Goal: Task Accomplishment & Management: Manage account settings

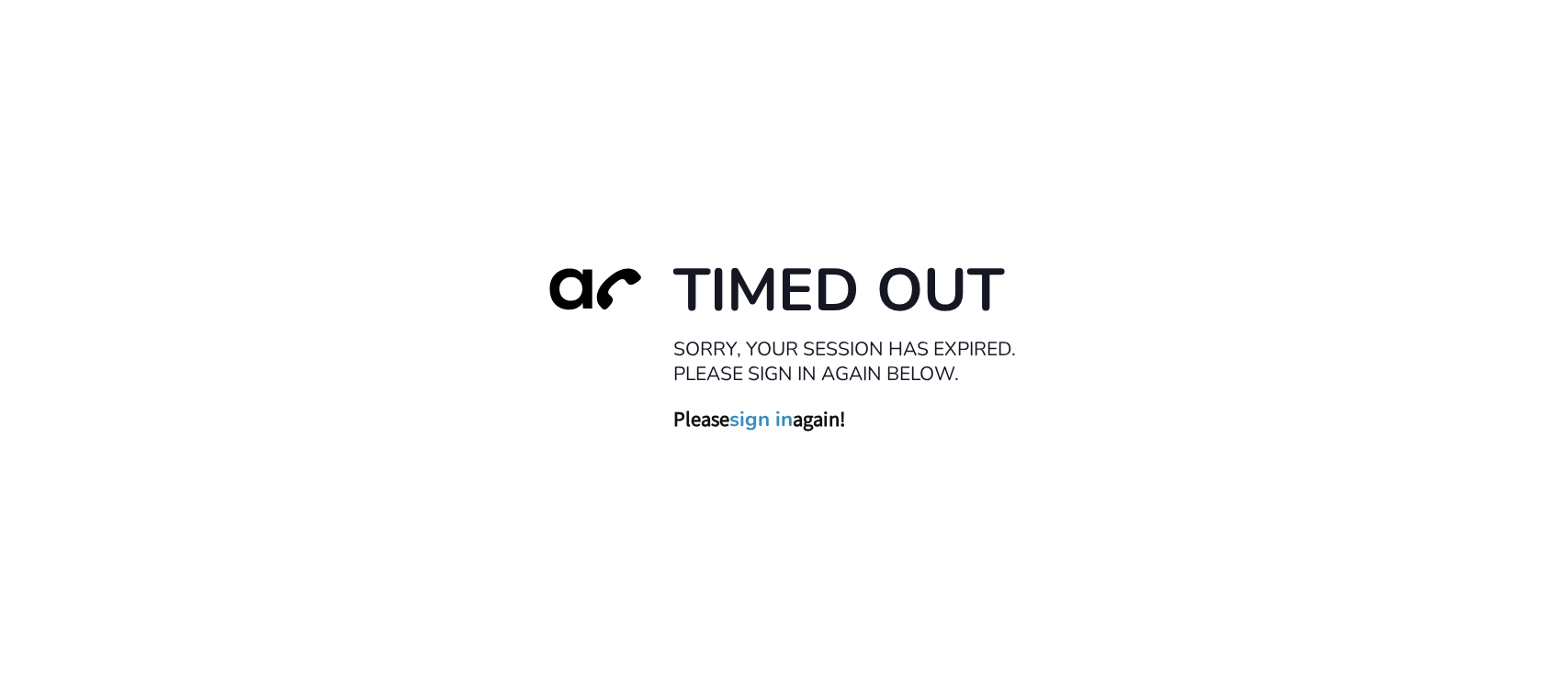
click at [769, 420] on link "sign in" at bounding box center [762, 420] width 63 height 26
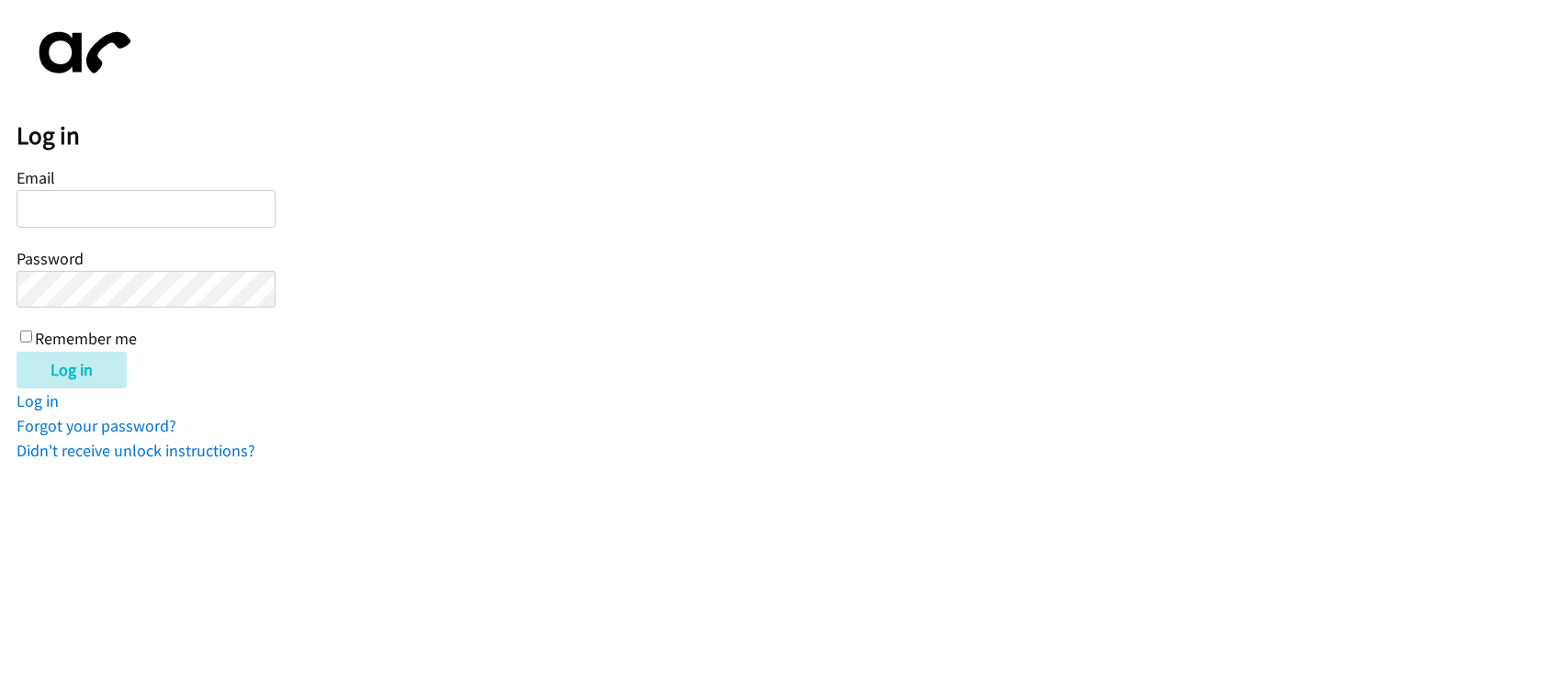
drag, startPoint x: 133, startPoint y: 198, endPoint x: 154, endPoint y: 205, distance: 22.1
click at [134, 197] on input "Email" at bounding box center [146, 208] width 259 height 37
type input "[EMAIL_ADDRESS][DOMAIN_NAME]"
click at [17, 352] on input "Log in" at bounding box center [72, 369] width 110 height 36
